Goal: Information Seeking & Learning: Learn about a topic

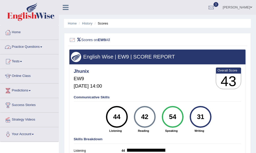
click at [43, 48] on link "Practice Questions" at bounding box center [29, 46] width 58 height 13
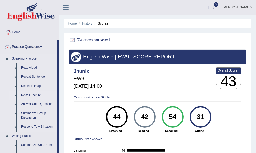
scroll to position [262, 0]
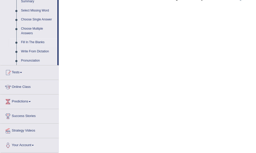
click at [27, 45] on link "Fill In The Blanks" at bounding box center [38, 42] width 39 height 9
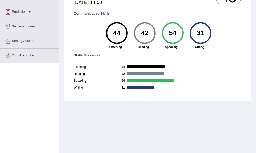
scroll to position [115, 0]
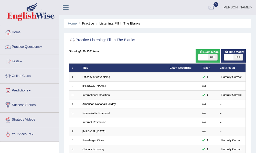
click at [95, 98] on td "International Coalition" at bounding box center [123, 95] width 87 height 9
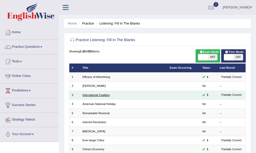
click at [93, 96] on link "International Coalition" at bounding box center [95, 95] width 27 height 3
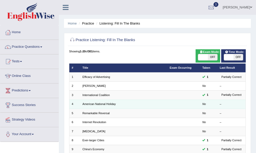
scroll to position [142, 0]
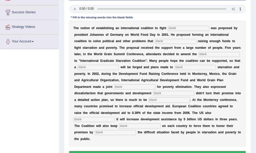
scroll to position [101, 0]
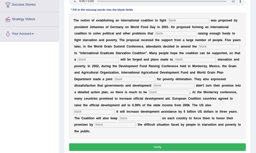
click at [180, 23] on input "text" at bounding box center [188, 20] width 41 height 5
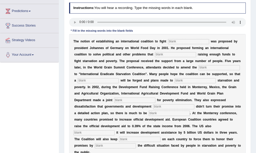
scroll to position [95, 0]
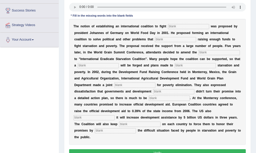
click at [180, 29] on input "text" at bounding box center [188, 26] width 41 height 5
type input "starvatiom"
drag, startPoint x: 164, startPoint y: 40, endPoint x: 158, endPoint y: 40, distance: 6.7
click at [164, 40] on input "text" at bounding box center [175, 39] width 41 height 5
type input "manifest"
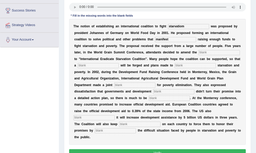
click at [198, 55] on input "text" at bounding box center [218, 52] width 41 height 5
type input "resource"
click at [179, 40] on input "manifest" at bounding box center [175, 39] width 41 height 5
type input "m"
type input "obstruction"
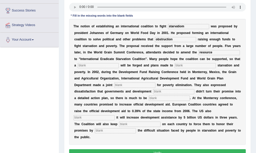
click at [198, 55] on input "resource" at bounding box center [218, 52] width 41 height 5
type input "r"
type input "manifest"
click at [160, 126] on input "text" at bounding box center [139, 124] width 41 height 5
type input "primary"
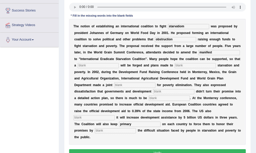
click at [115, 117] on input "text" at bounding box center [93, 117] width 41 height 5
type input "dismiss"
click at [149, 101] on input "text" at bounding box center [169, 98] width 41 height 5
click at [153, 94] on input "text" at bounding box center [173, 91] width 41 height 5
type input "oarties"
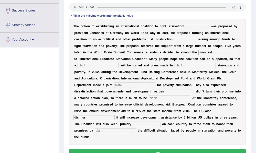
click at [155, 84] on input "text" at bounding box center [134, 85] width 41 height 5
type input "appeal"
click at [174, 68] on input "text" at bounding box center [194, 65] width 41 height 5
click at [190, 28] on input "starvatiom" at bounding box center [188, 26] width 41 height 5
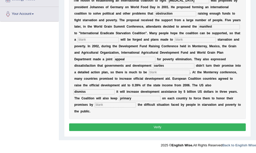
type input "starvation"
click at [176, 126] on button "Verify" at bounding box center [157, 127] width 177 height 7
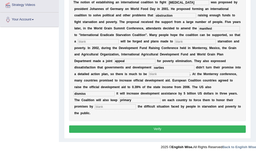
click at [119, 43] on input "text" at bounding box center [97, 41] width 41 height 5
type input "resource"
click at [174, 44] on input "text" at bounding box center [194, 41] width 41 height 5
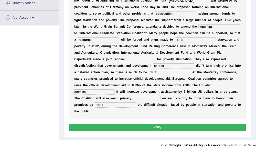
scroll to position [0, 0]
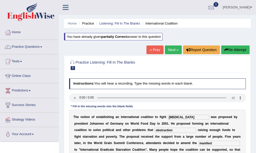
click at [228, 48] on button "Re-Attempt" at bounding box center [235, 50] width 28 height 9
